Goal: Find specific page/section: Find specific page/section

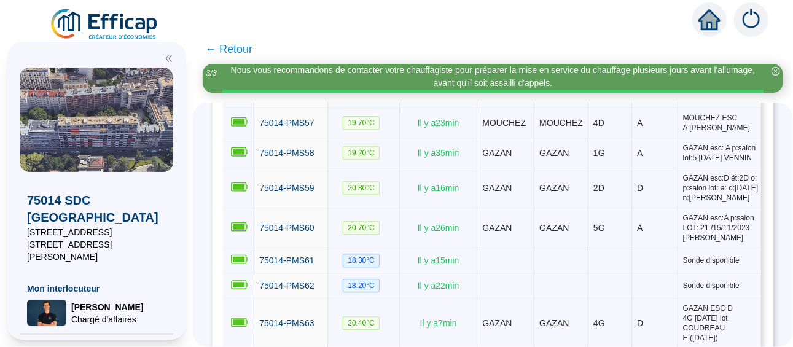
scroll to position [1289, 0]
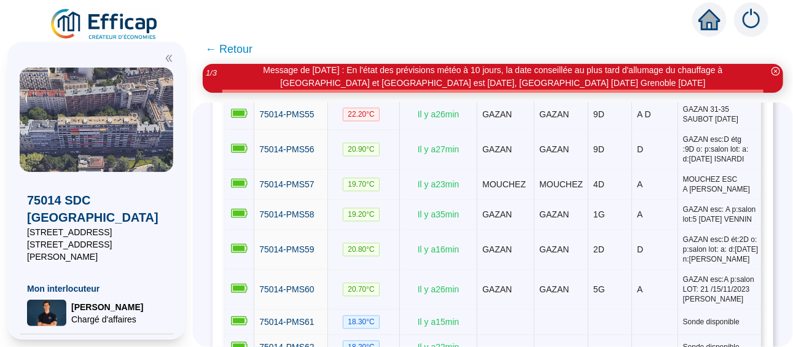
click at [303, 44] on span "75014-PMS53" at bounding box center [286, 39] width 55 height 10
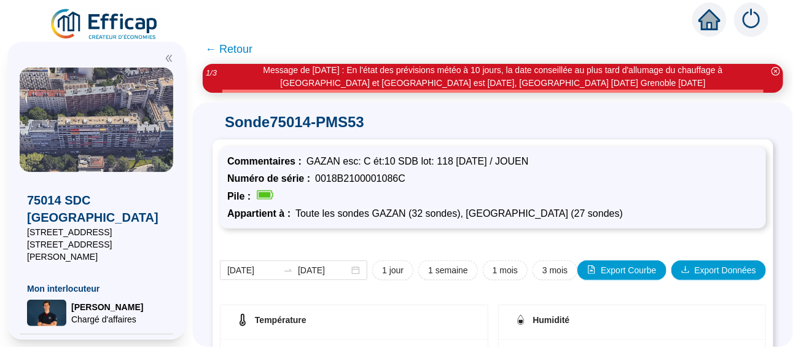
click at [238, 45] on span "← Retour" at bounding box center [228, 49] width 47 height 17
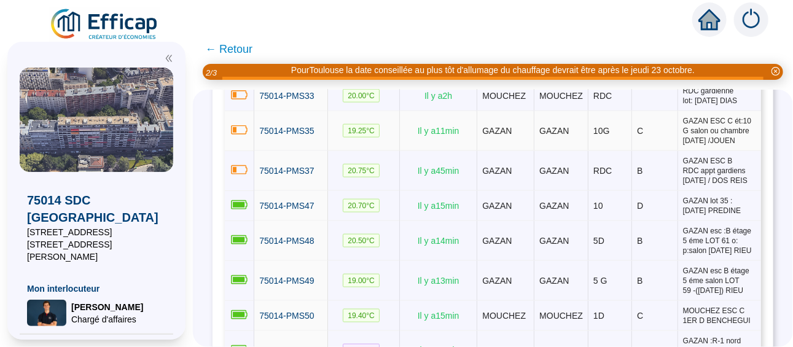
scroll to position [920, 0]
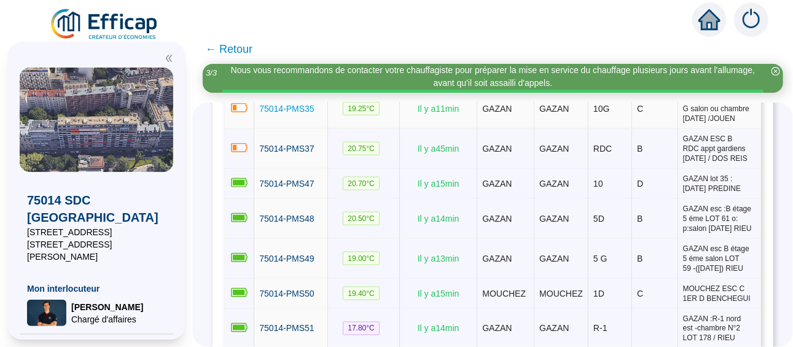
click at [301, 114] on span "75014-PMS35" at bounding box center [286, 109] width 55 height 10
